Goal: Task Accomplishment & Management: Manage account settings

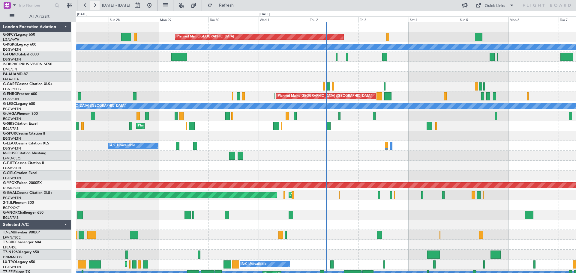
click at [99, 7] on button at bounding box center [95, 6] width 10 height 10
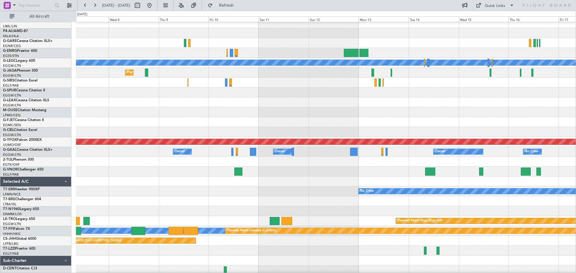
scroll to position [44, 0]
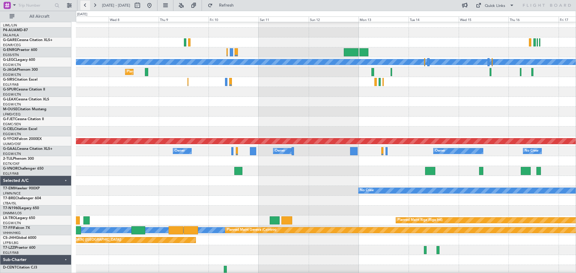
click at [85, 5] on button at bounding box center [85, 6] width 10 height 10
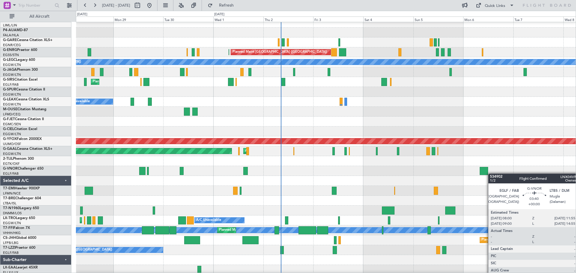
click at [484, 173] on div at bounding box center [484, 171] width 8 height 8
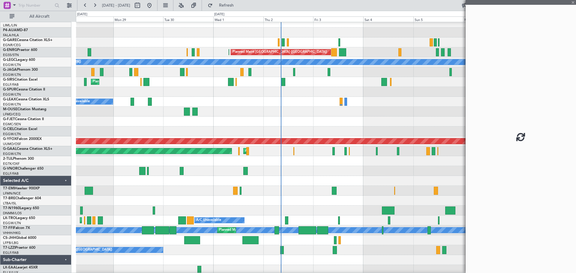
click at [484, 173] on div at bounding box center [521, 136] width 110 height 273
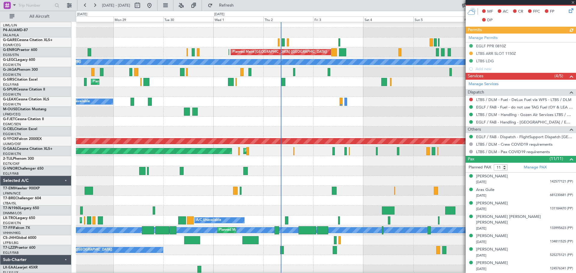
scroll to position [173, 0]
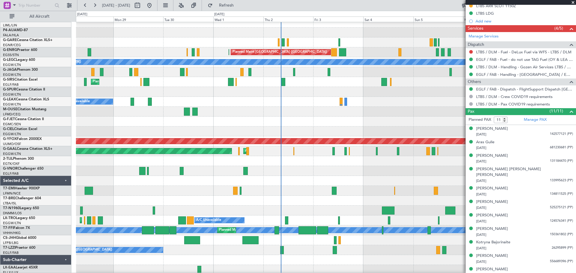
click at [446, 174] on div "Planned Maint [GEOGRAPHIC_DATA] ([GEOGRAPHIC_DATA])" at bounding box center [326, 171] width 500 height 10
click at [571, 3] on span at bounding box center [573, 2] width 6 height 5
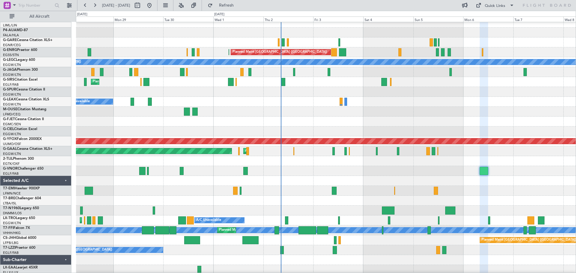
type input "0"
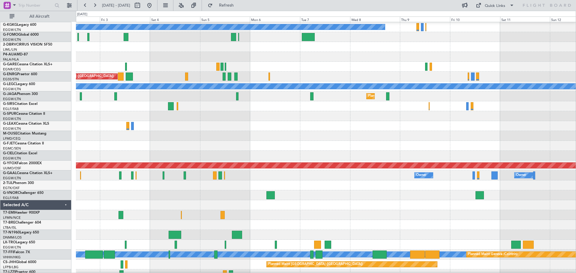
scroll to position [19, 0]
click at [239, 211] on div "No Crew" at bounding box center [326, 215] width 500 height 10
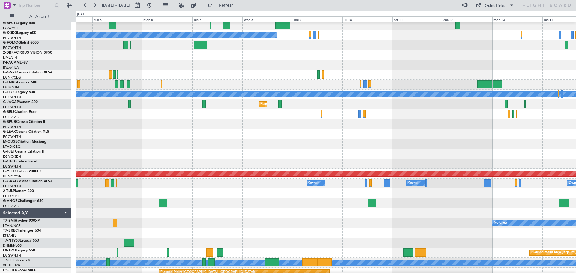
scroll to position [12, 0]
click at [154, 6] on button at bounding box center [150, 6] width 10 height 10
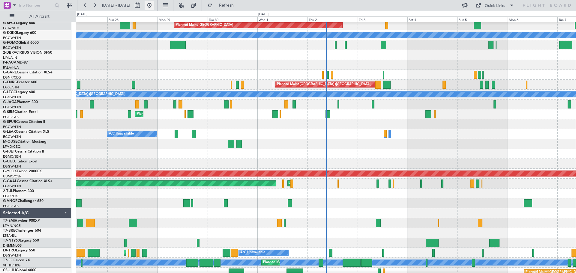
click at [154, 5] on button at bounding box center [150, 6] width 10 height 10
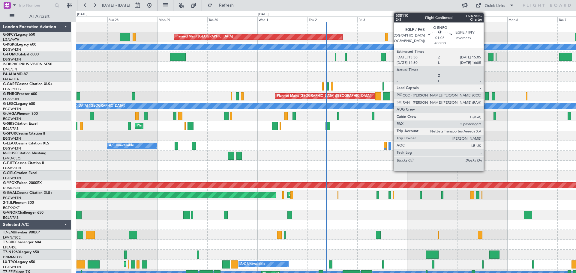
click at [486, 98] on div at bounding box center [486, 96] width 3 height 8
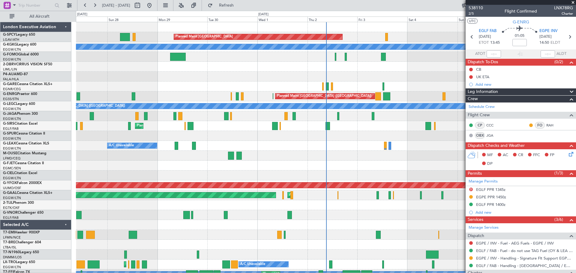
click at [573, 4] on span at bounding box center [573, 2] width 6 height 5
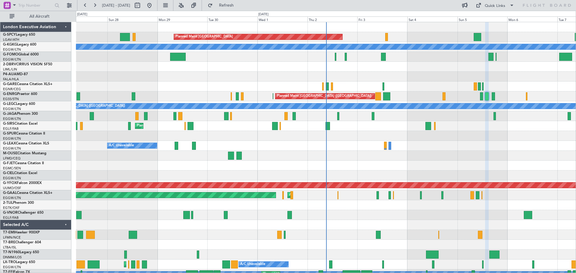
type input "0"
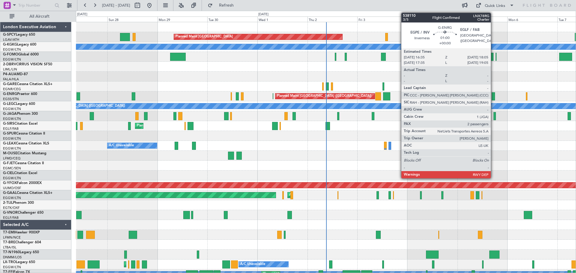
click at [493, 98] on div at bounding box center [493, 96] width 3 height 8
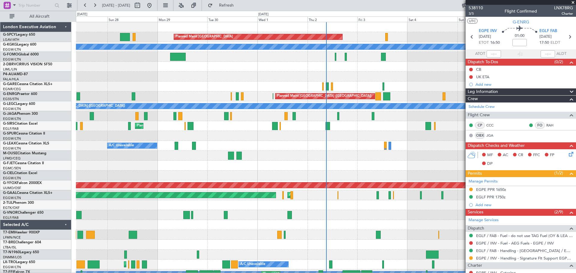
click at [573, 3] on span at bounding box center [573, 2] width 6 height 5
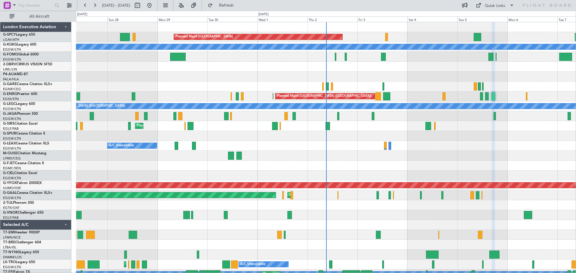
type input "0"
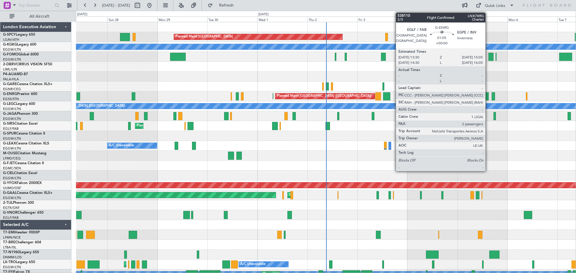
click at [488, 98] on div at bounding box center [486, 96] width 3 height 8
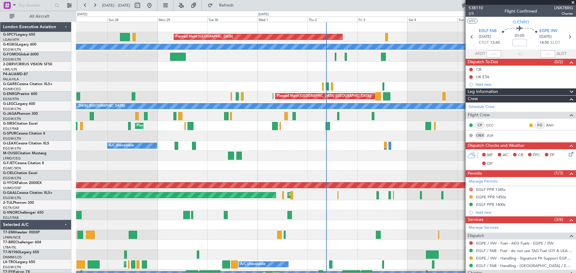
click at [573, 1] on span at bounding box center [573, 2] width 6 height 5
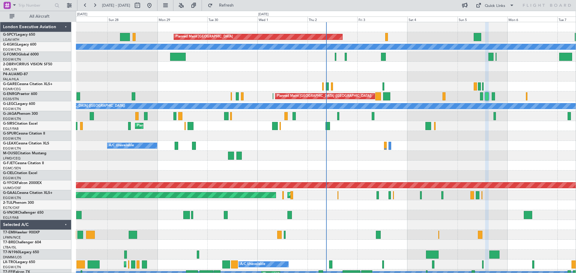
type input "0"
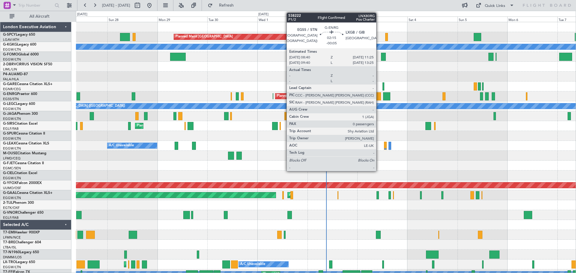
click at [379, 94] on div at bounding box center [378, 96] width 6 height 8
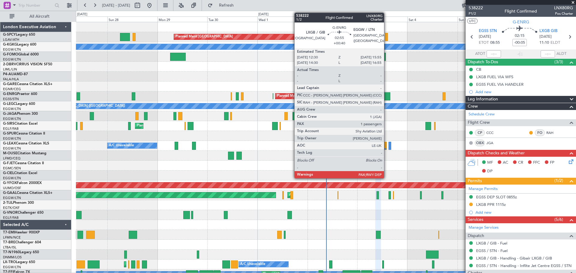
click at [387, 96] on div at bounding box center [386, 96] width 7 height 8
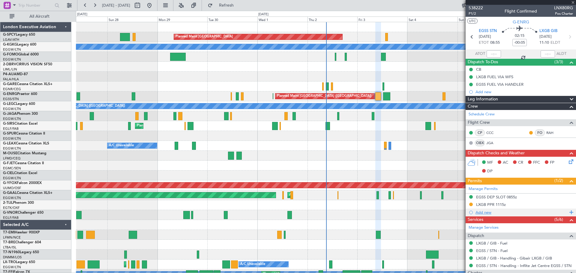
type input "+00:40"
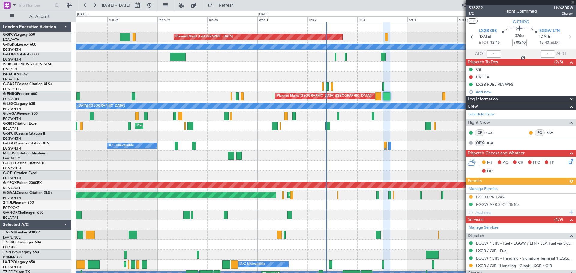
scroll to position [101, 0]
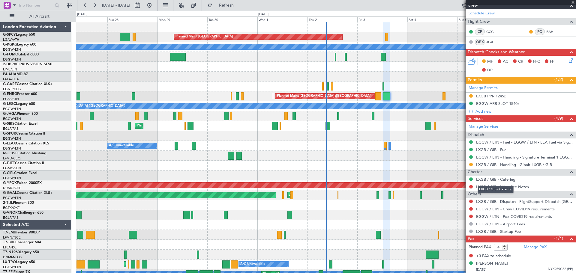
click at [483, 180] on link "LXGB / GIB - Catering" at bounding box center [495, 179] width 39 height 5
click at [573, 2] on span at bounding box center [573, 2] width 6 height 5
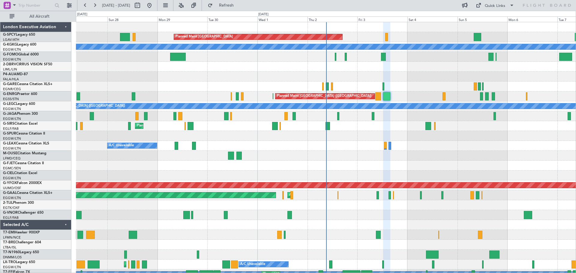
type input "0"
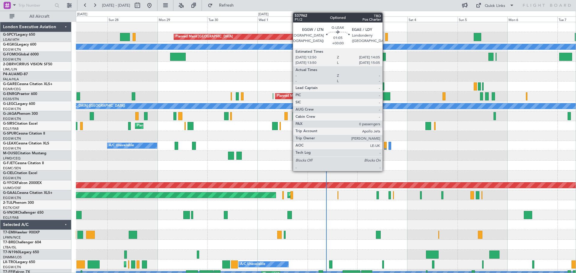
click at [385, 148] on div at bounding box center [385, 146] width 3 height 8
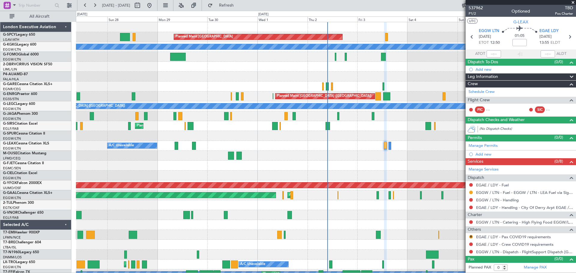
click at [574, 1] on span at bounding box center [573, 2] width 6 height 5
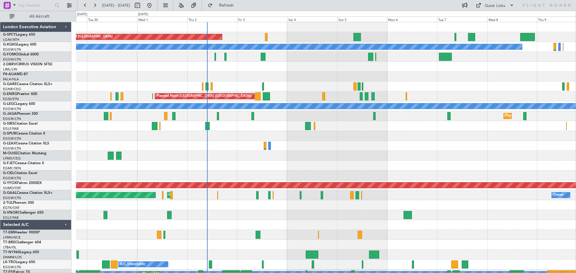
click at [354, 155] on div "Planned Maint [GEOGRAPHIC_DATA] A/C Unavailable [GEOGRAPHIC_DATA] (Ataturk) Pla…" at bounding box center [326, 175] width 500 height 307
click at [154, 5] on button at bounding box center [150, 6] width 10 height 10
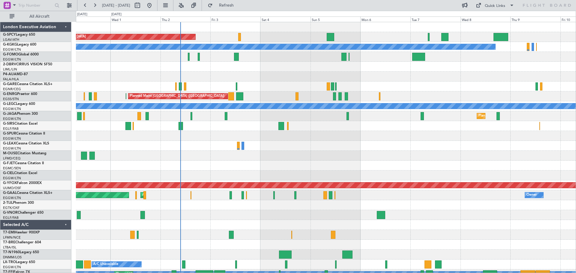
click at [311, 156] on div at bounding box center [326, 156] width 500 height 10
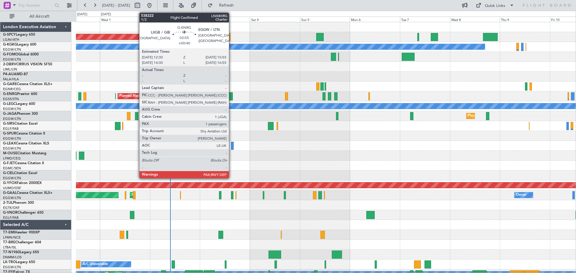
click at [232, 98] on div at bounding box center [229, 96] width 7 height 8
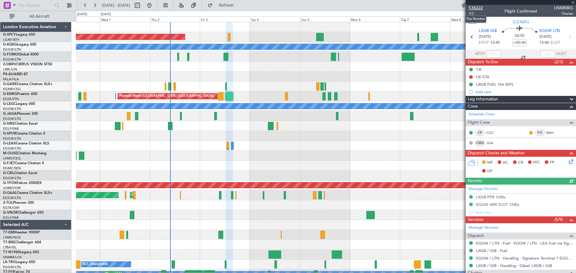
click at [480, 9] on span "538222" at bounding box center [476, 8] width 14 height 6
click at [473, 12] on span "1/2" at bounding box center [476, 13] width 14 height 5
click at [95, 6] on button at bounding box center [95, 6] width 10 height 10
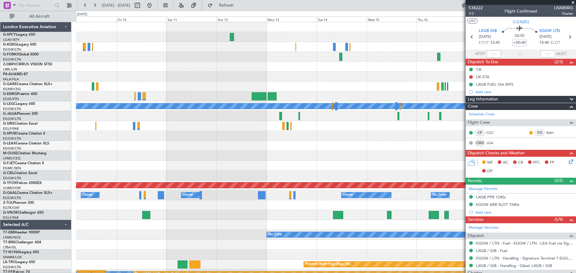
click at [262, 79] on div at bounding box center [326, 77] width 500 height 10
